Goal: Information Seeking & Learning: Stay updated

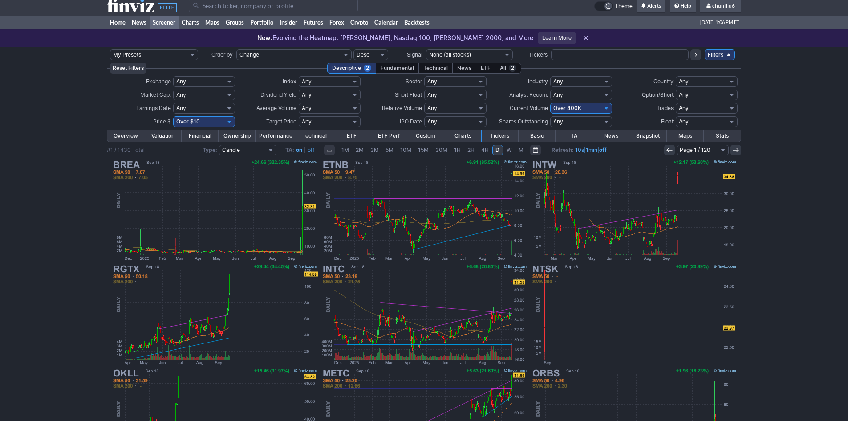
scroll to position [5, 0]
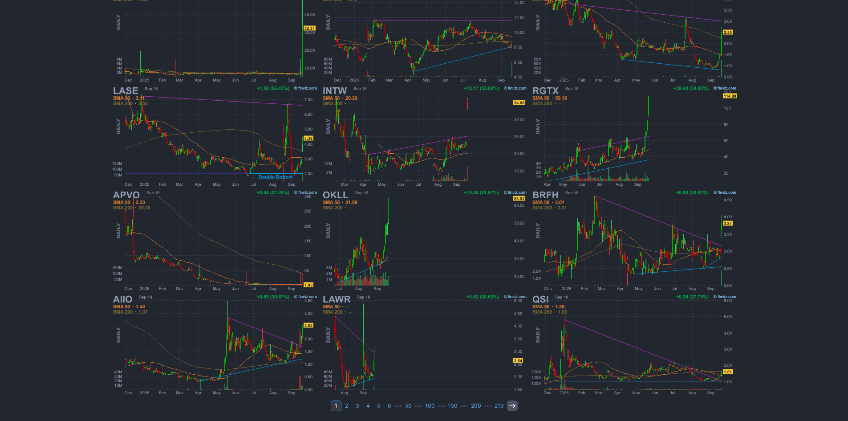
click at [509, 403] on icon at bounding box center [512, 405] width 7 height 7
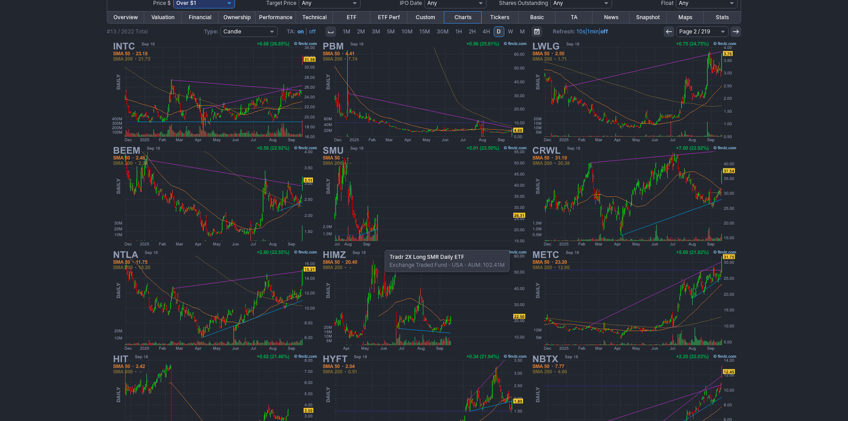
scroll to position [183, 0]
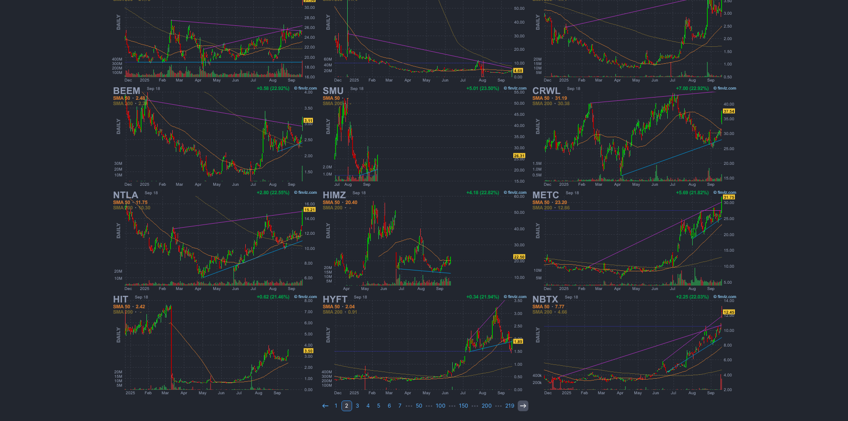
click at [523, 404] on icon at bounding box center [523, 405] width 7 height 7
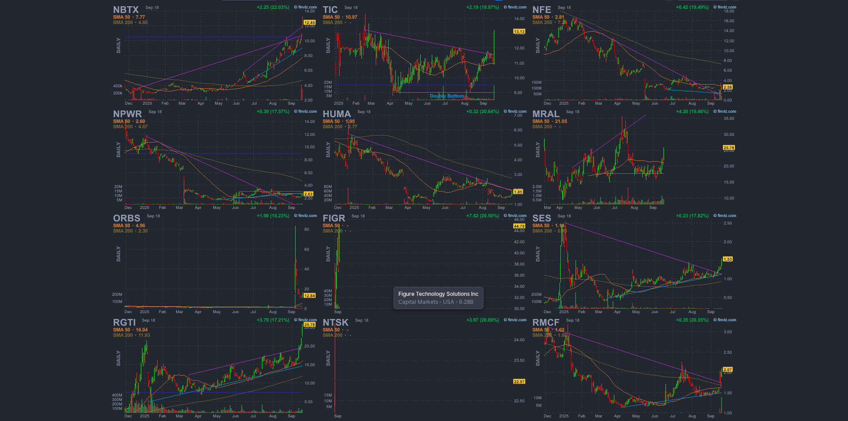
scroll to position [178, 0]
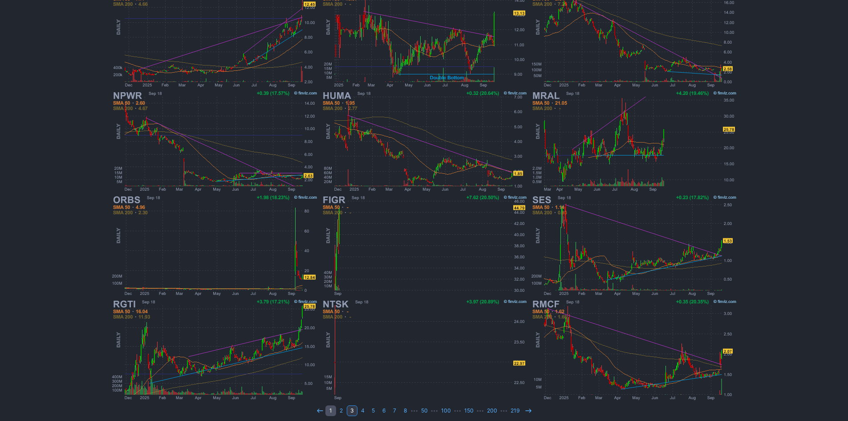
click at [332, 410] on link "1" at bounding box center [331, 410] width 11 height 11
